Goal: Information Seeking & Learning: Learn about a topic

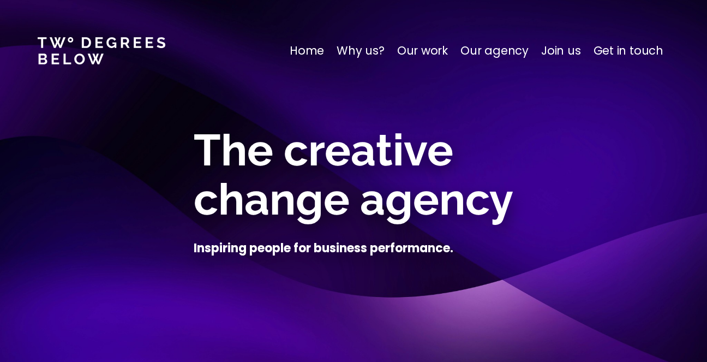
click at [424, 49] on p "Our work" at bounding box center [422, 50] width 51 height 17
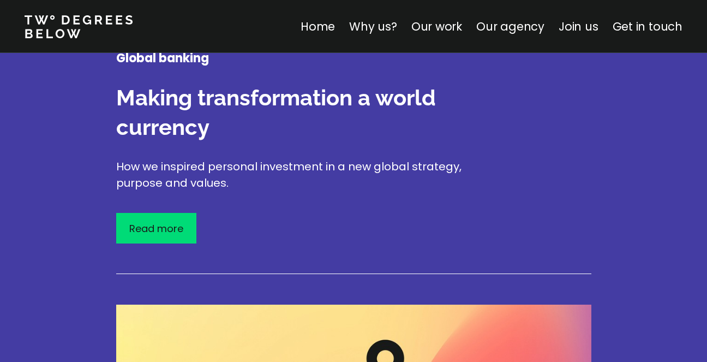
scroll to position [1937, 0]
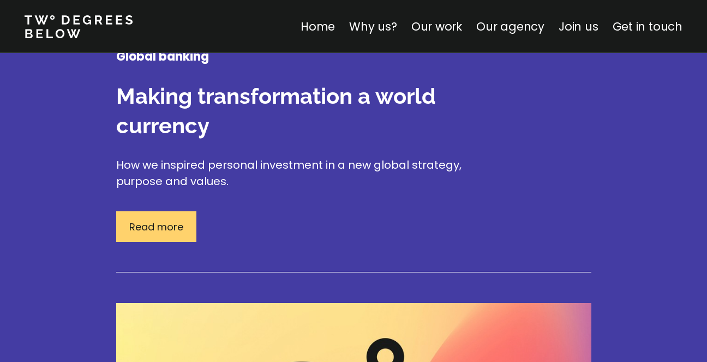
click at [188, 218] on div "Read more" at bounding box center [156, 226] width 80 height 31
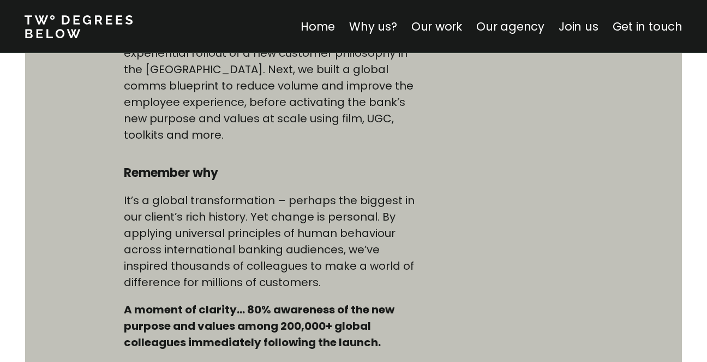
scroll to position [981, 0]
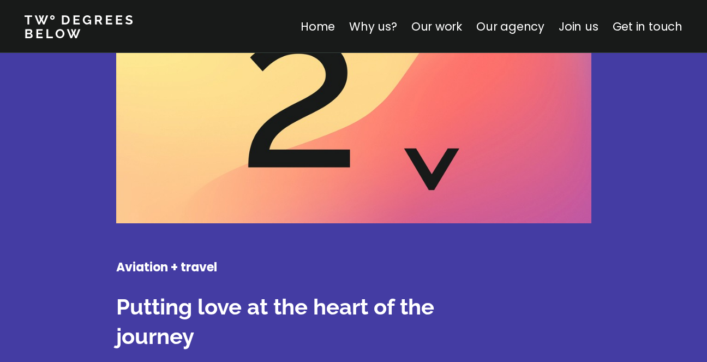
scroll to position [2278, 0]
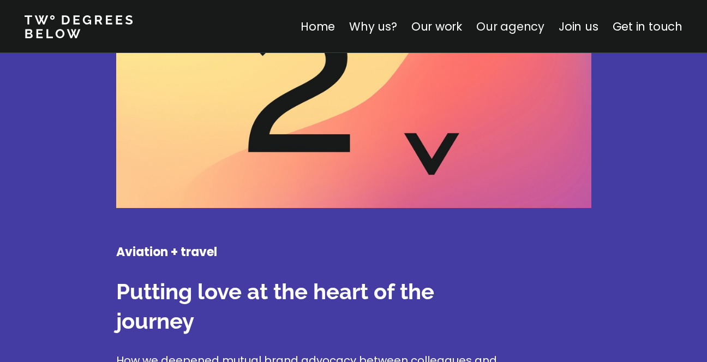
click at [510, 24] on link "Our agency" at bounding box center [511, 27] width 68 height 16
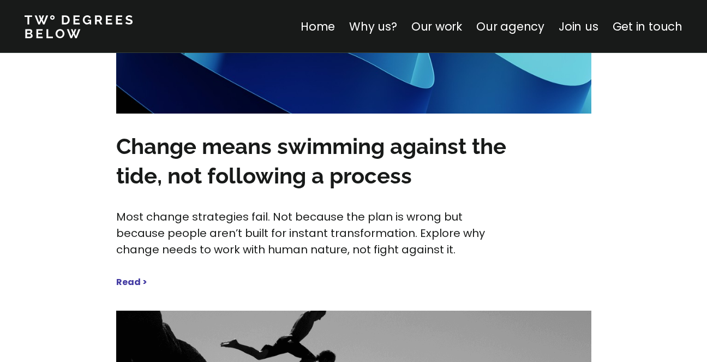
scroll to position [5208, 0]
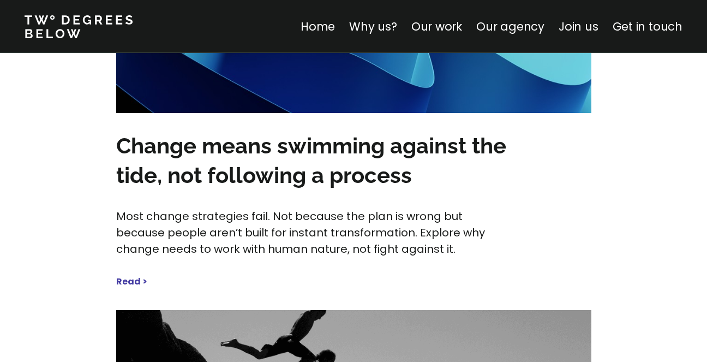
click at [201, 131] on h3 "Change means swimming against the tide, not following a process" at bounding box center [320, 160] width 409 height 59
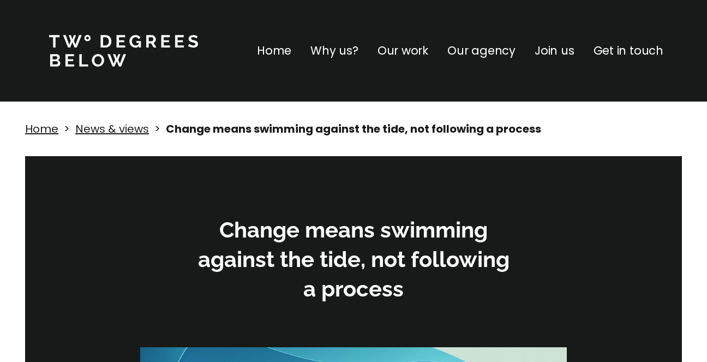
scroll to position [153, 0]
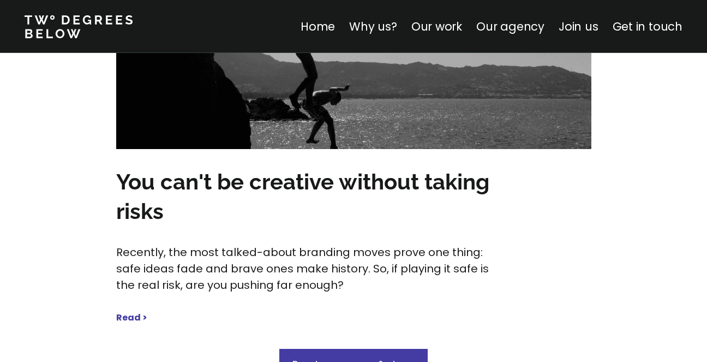
scroll to position [5562, 0]
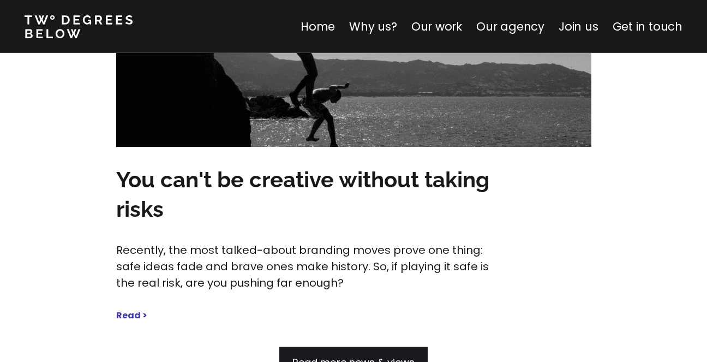
click at [348, 355] on span "Read more news & views" at bounding box center [354, 362] width 122 height 14
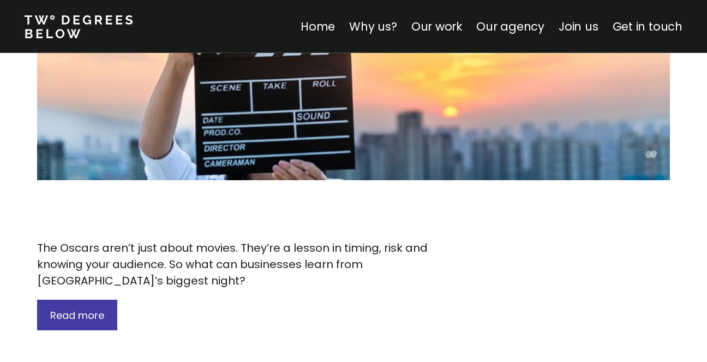
scroll to position [2076, 0]
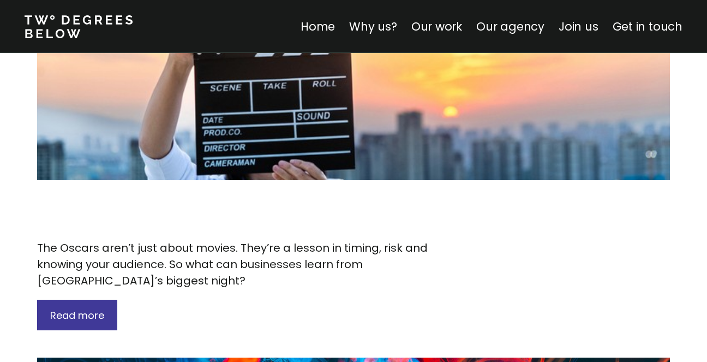
click at [91, 308] on span "Read more" at bounding box center [77, 315] width 54 height 14
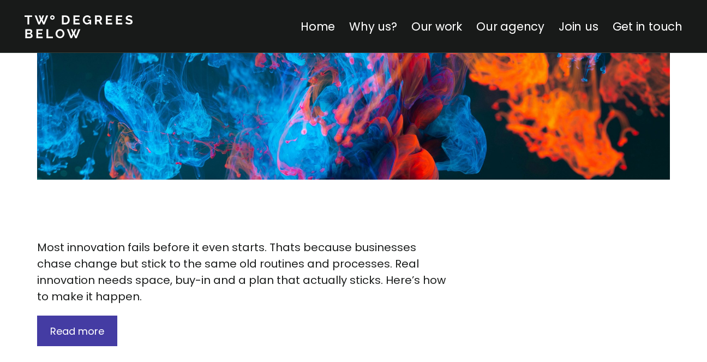
scroll to position [2531, 0]
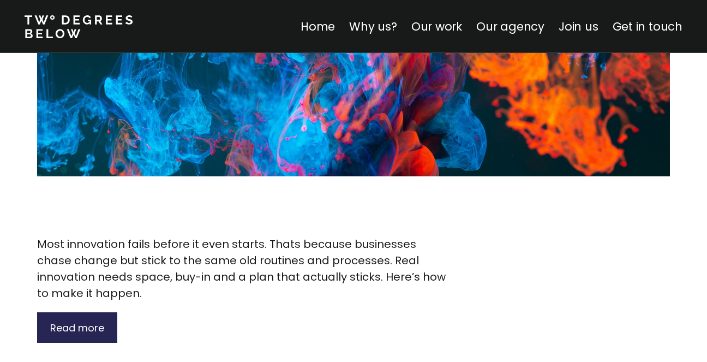
click at [92, 320] on p "Read more" at bounding box center [77, 327] width 54 height 15
